Goal: Check status: Check status

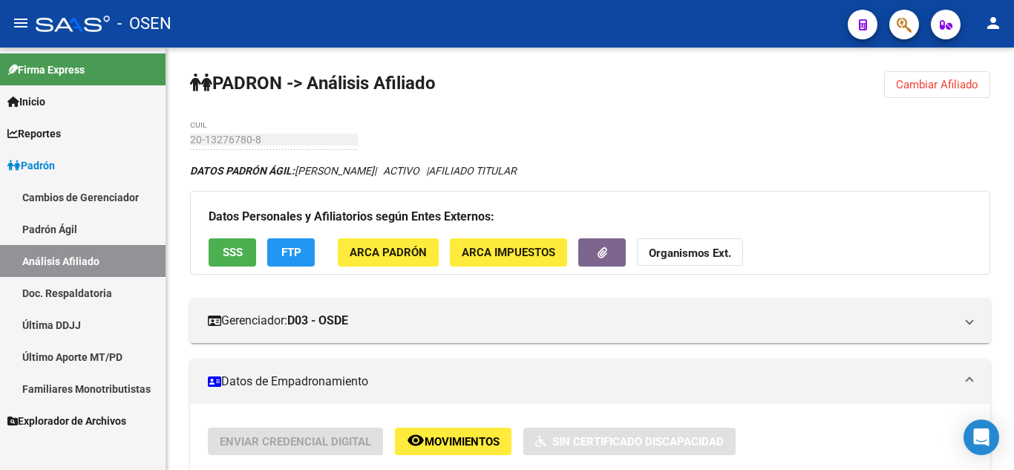
scroll to position [386, 0]
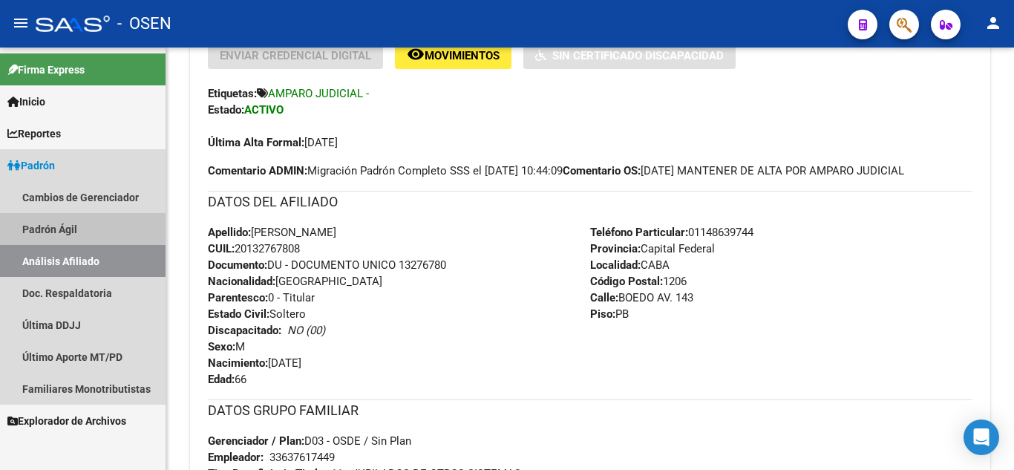
click at [87, 234] on link "Padrón Ágil" at bounding box center [83, 229] width 166 height 32
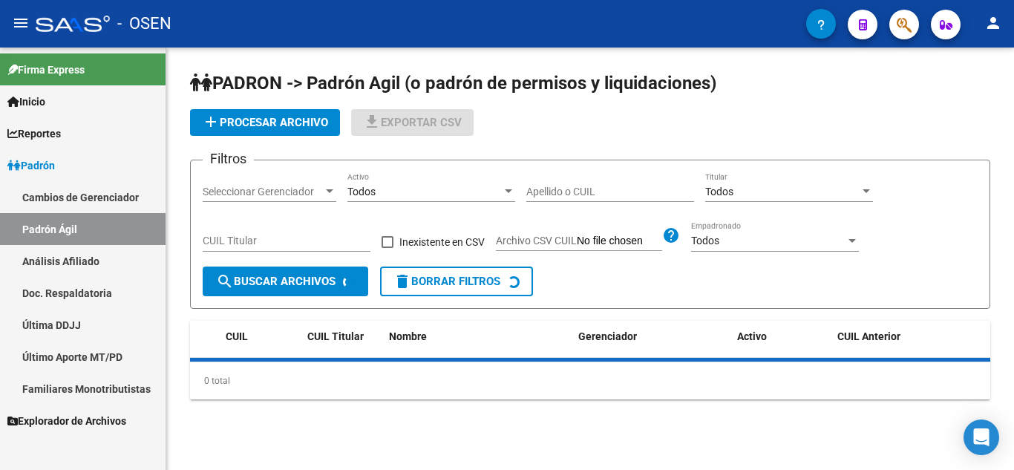
click at [83, 256] on link "Análisis Afiliado" at bounding box center [83, 261] width 166 height 32
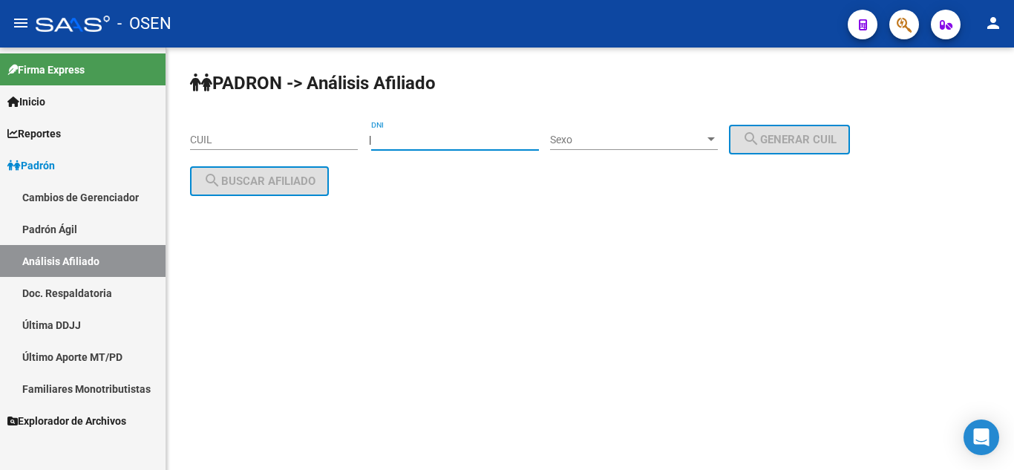
click at [464, 142] on input "DNI" at bounding box center [455, 140] width 168 height 13
type input "13238815"
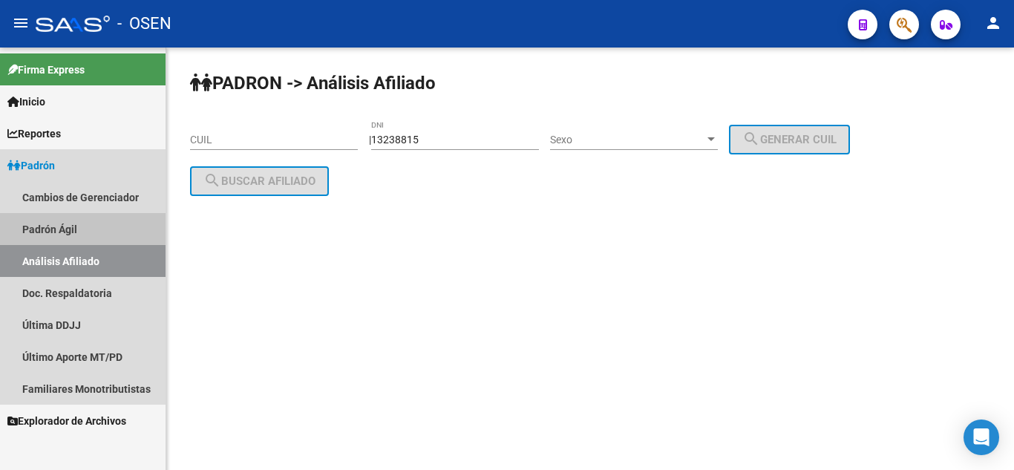
click at [81, 220] on link "Padrón Ágil" at bounding box center [83, 229] width 166 height 32
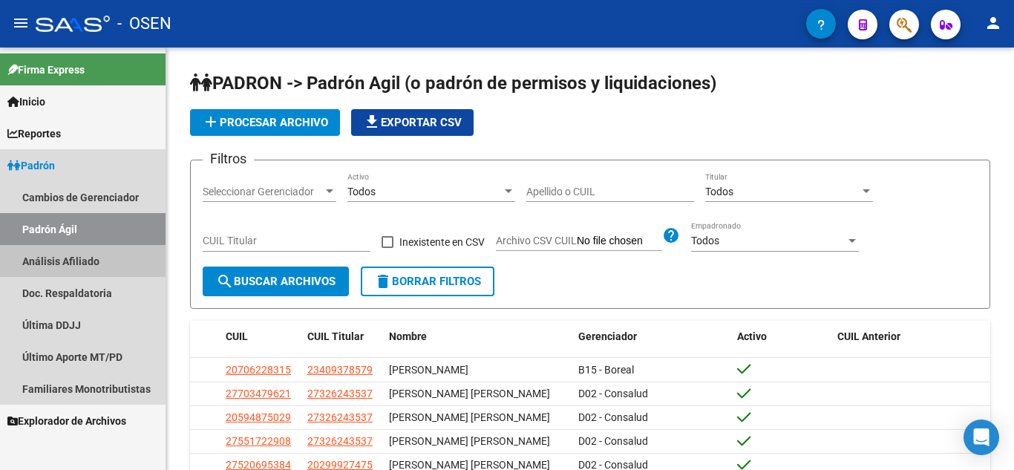
click at [81, 249] on link "Análisis Afiliado" at bounding box center [83, 261] width 166 height 32
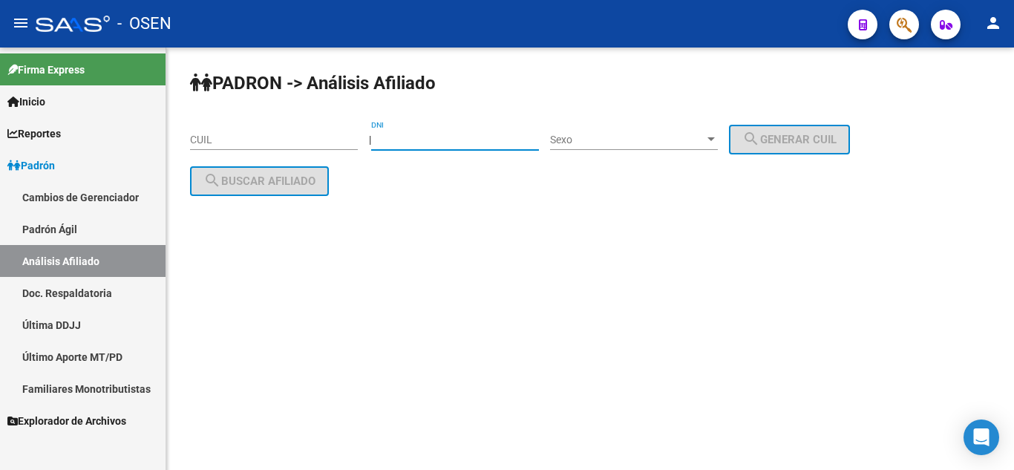
click at [406, 138] on input "DNI" at bounding box center [455, 140] width 168 height 13
type input "13238815"
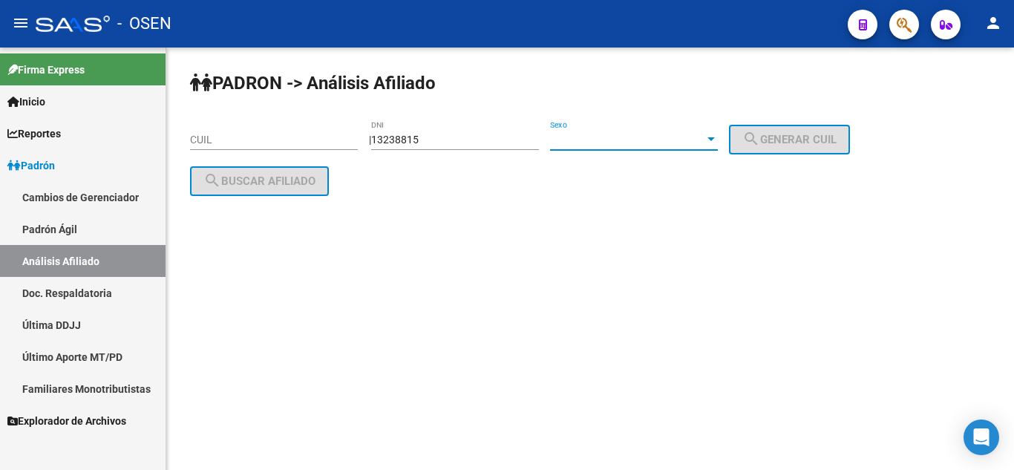
click at [619, 137] on span "Sexo" at bounding box center [627, 140] width 154 height 13
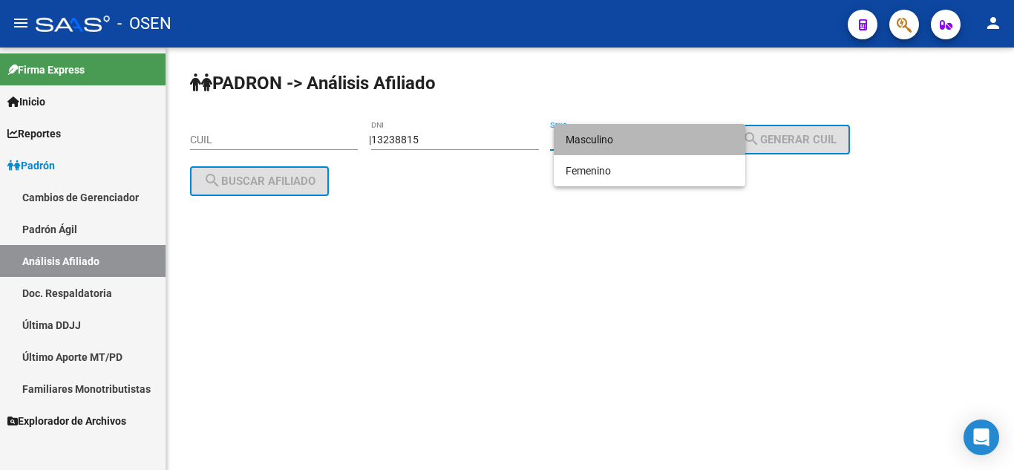
click at [630, 146] on span "Masculino" at bounding box center [650, 139] width 168 height 31
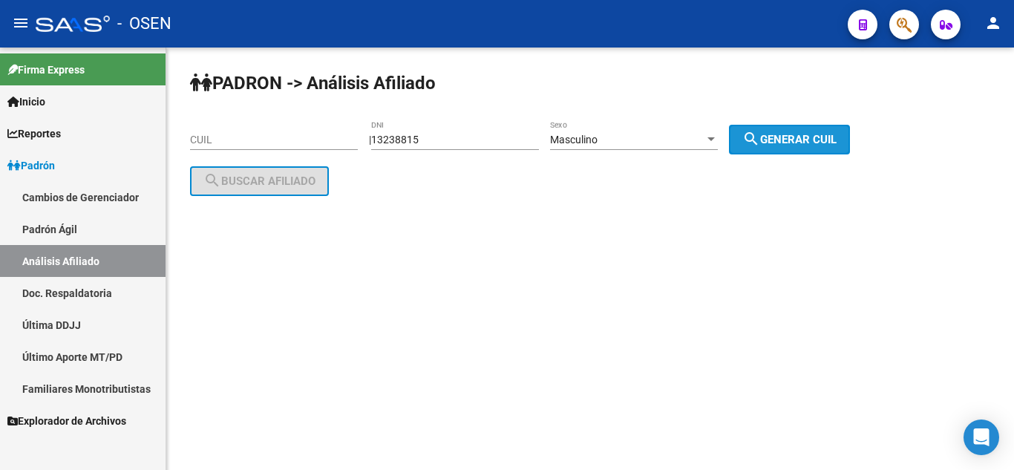
click at [763, 149] on button "search Generar CUIL" at bounding box center [789, 140] width 121 height 30
type input "20-13238815-7"
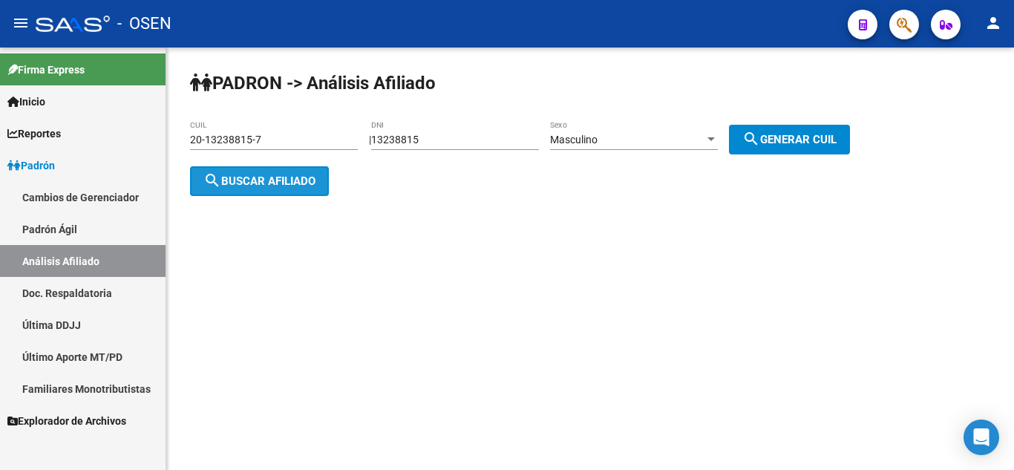
click at [287, 170] on button "search Buscar afiliado" at bounding box center [259, 181] width 139 height 30
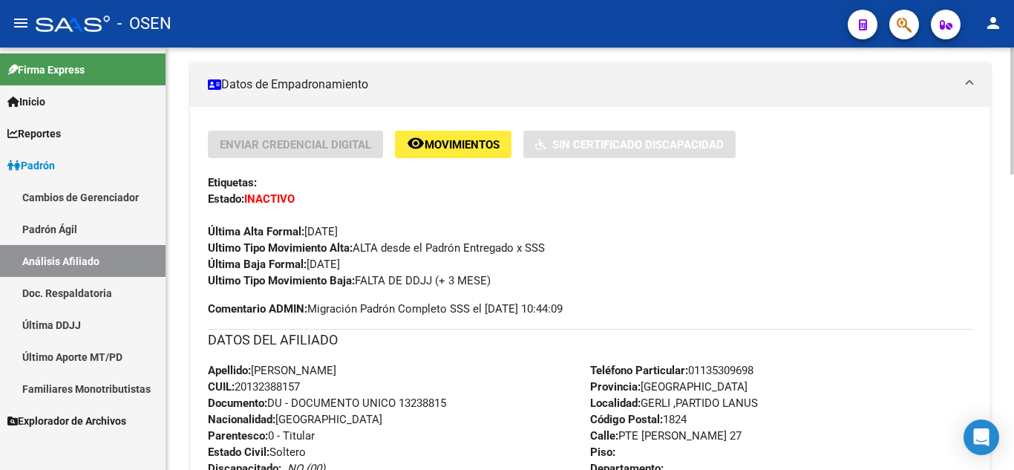
scroll to position [327, 0]
